Goal: Transaction & Acquisition: Purchase product/service

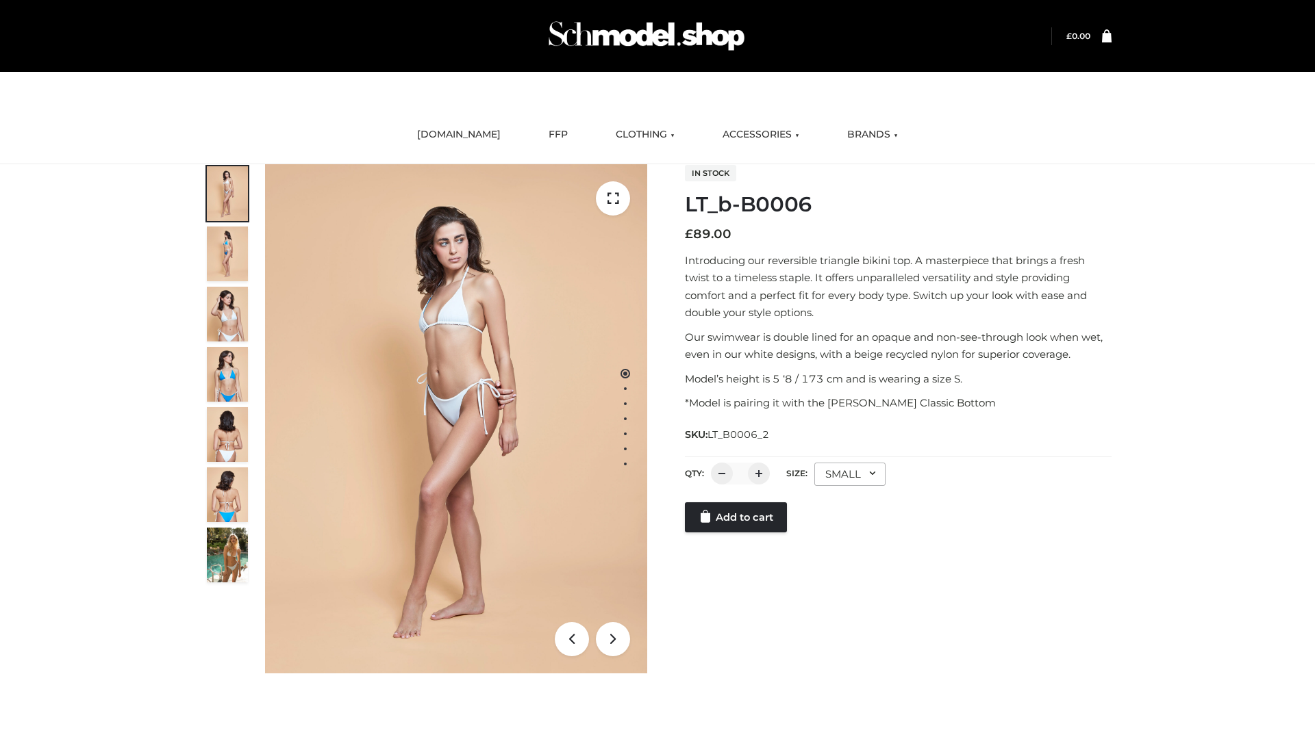
click at [737, 533] on link "Add to cart" at bounding box center [736, 518] width 102 height 30
